Goal: Information Seeking & Learning: Understand process/instructions

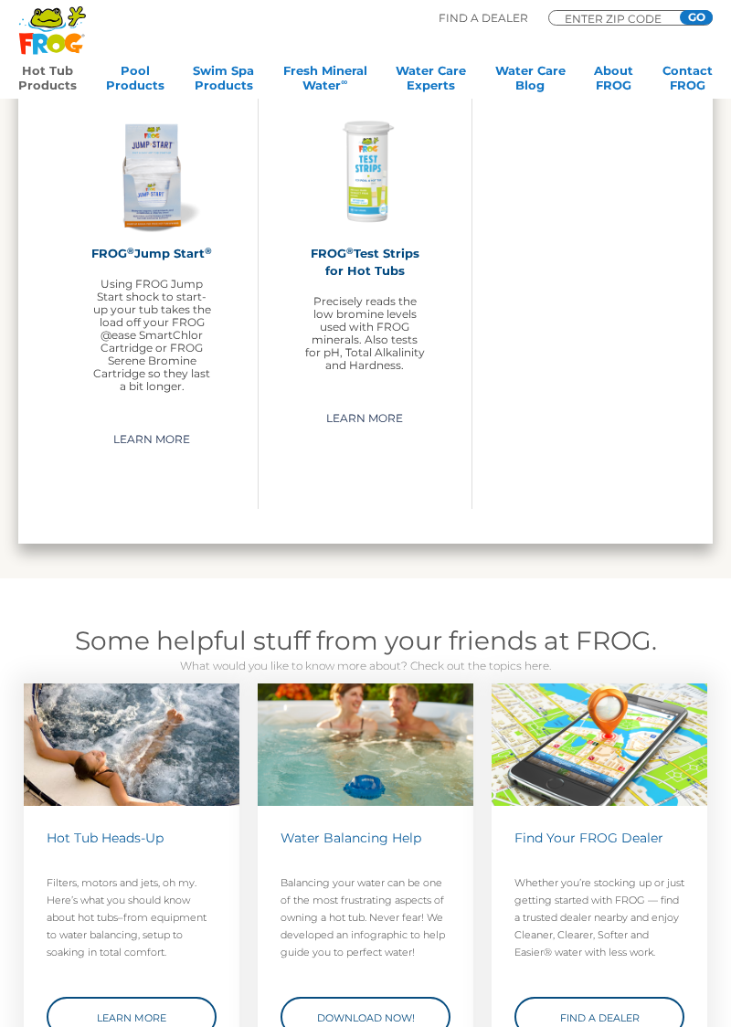
click at [369, 249] on h2 "FROG ® Test Strips for Hot Tubs" at bounding box center [364, 262] width 121 height 35
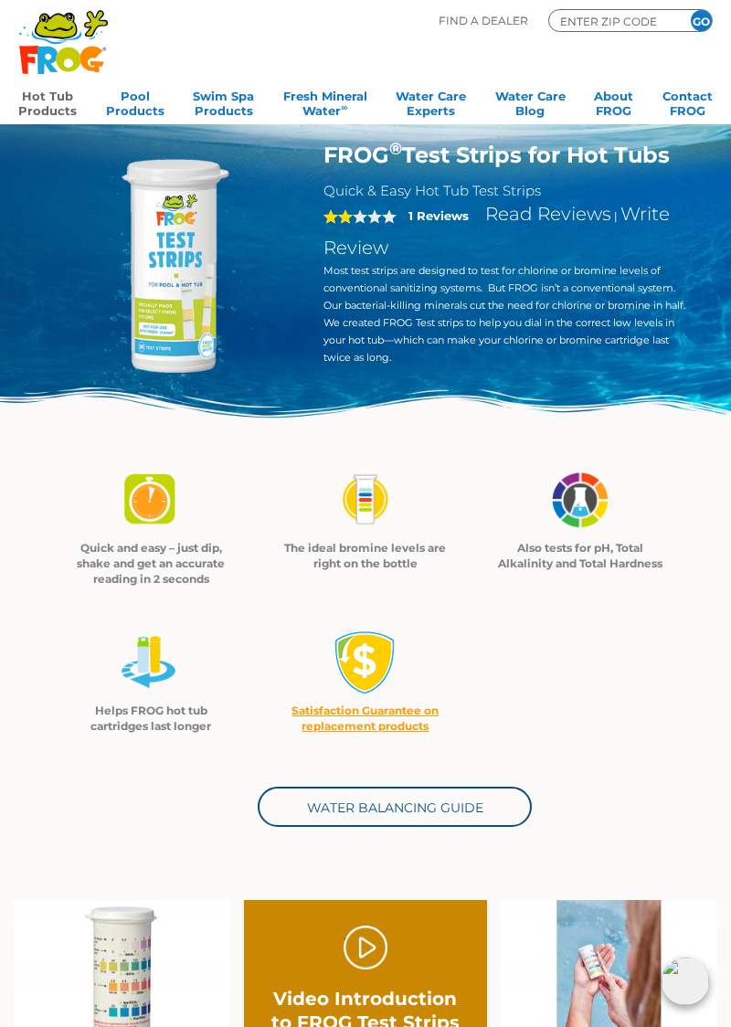
click at [436, 223] on div "2 1 Reviews Read Reviews | Write Review" at bounding box center [506, 230] width 366 height 63
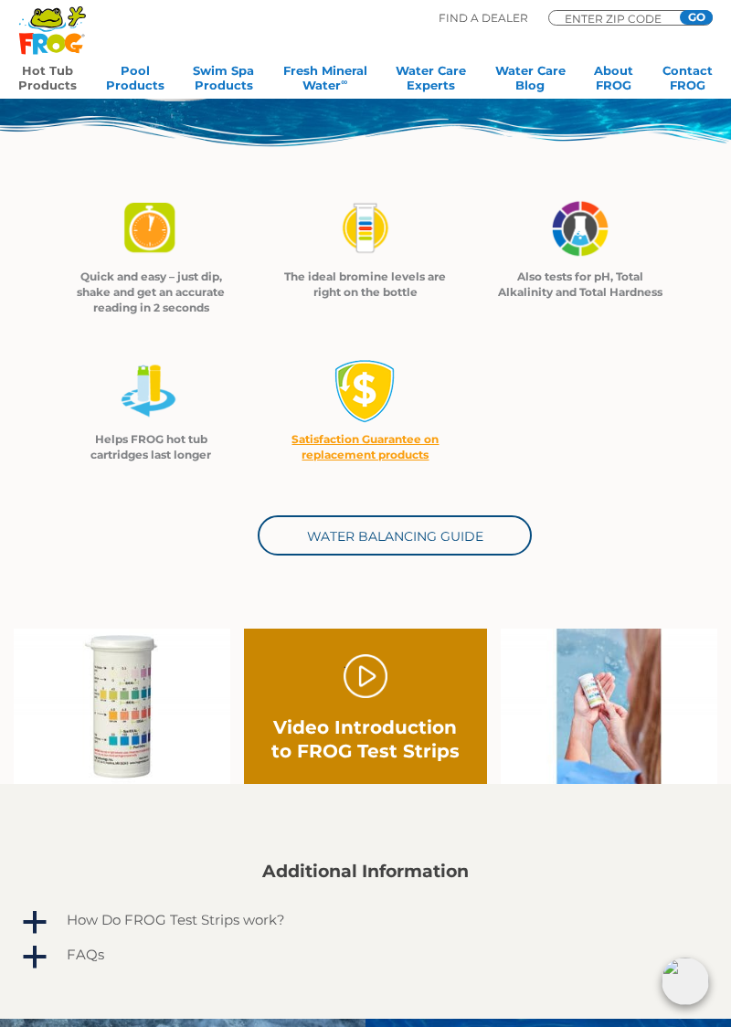
scroll to position [270, 0]
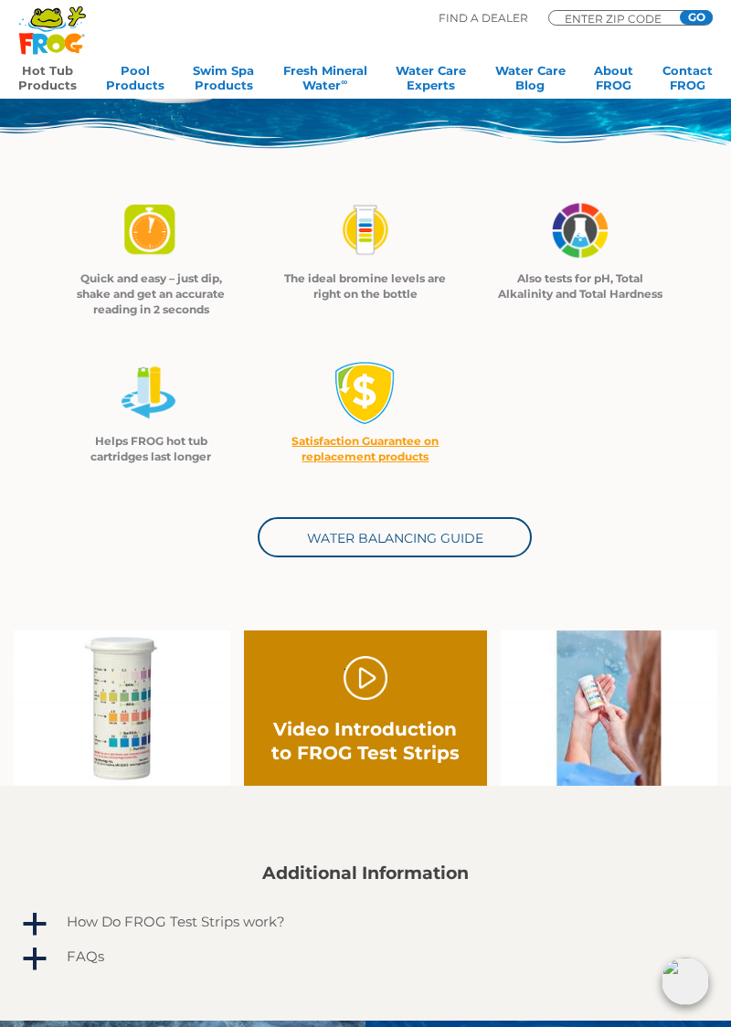
click at [414, 544] on link "Water Balancing Guide" at bounding box center [395, 537] width 274 height 40
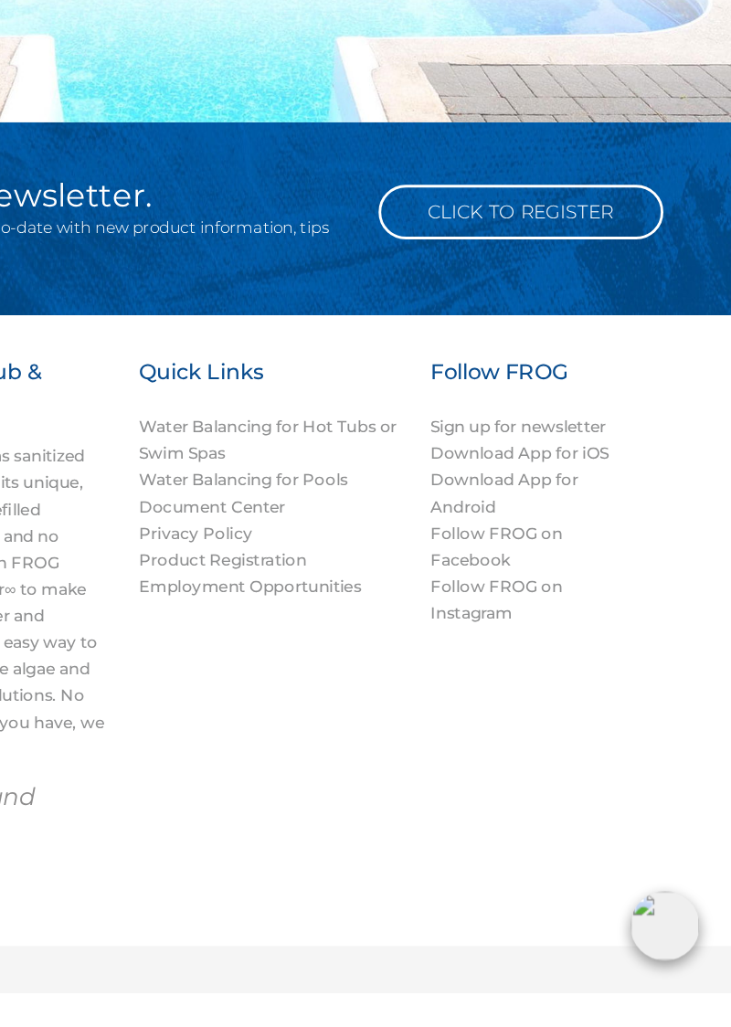
scroll to position [1407, 0]
